Goal: Task Accomplishment & Management: Manage account settings

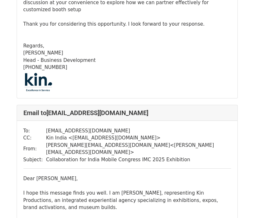
scroll to position [1440, 0]
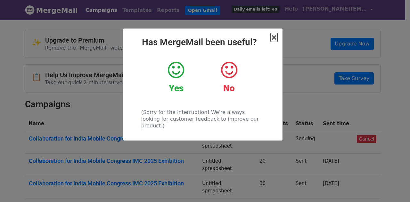
click at [274, 38] on span "×" at bounding box center [273, 37] width 6 height 9
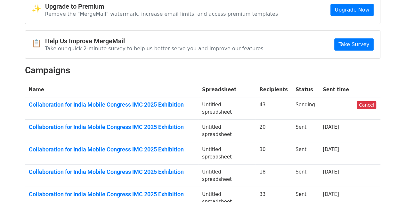
scroll to position [35, 0]
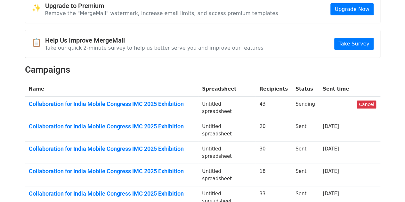
click at [148, 99] on td "Collaboration for India Mobile Congress IMC 2025 Exhibition" at bounding box center [111, 108] width 173 height 22
click at [135, 103] on link "Collaboration for India Mobile Congress IMC 2025 Exhibition" at bounding box center [112, 103] width 166 height 7
